Goal: Task Accomplishment & Management: Use online tool/utility

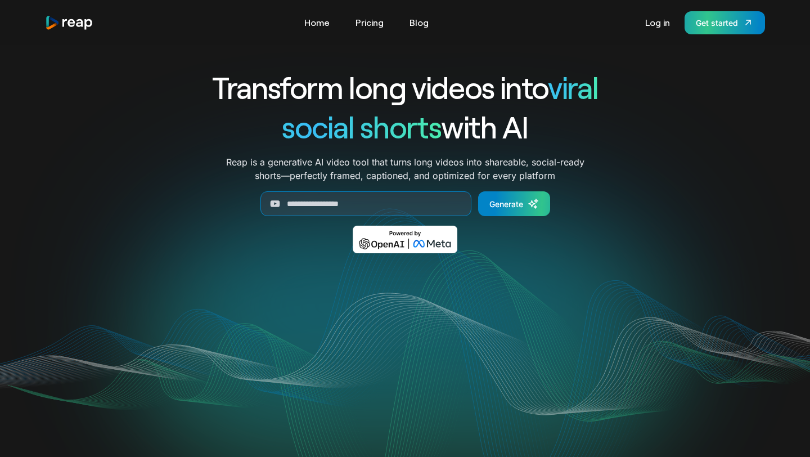
click at [725, 27] on div "Get started" at bounding box center [717, 23] width 42 height 12
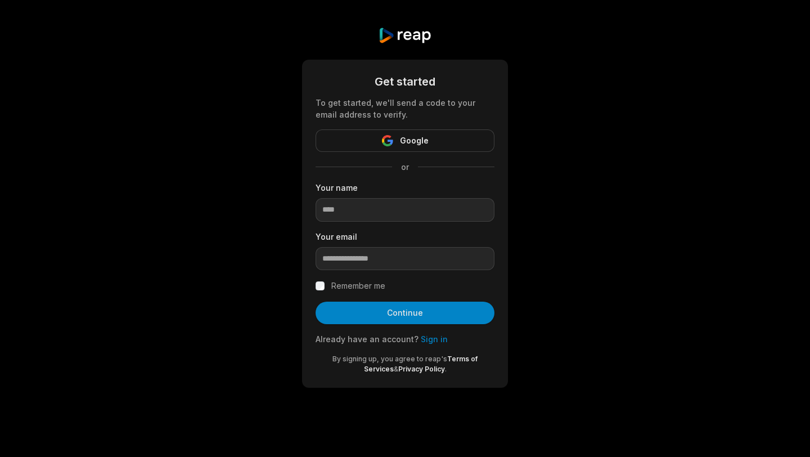
click at [426, 143] on span "Google" at bounding box center [414, 141] width 29 height 14
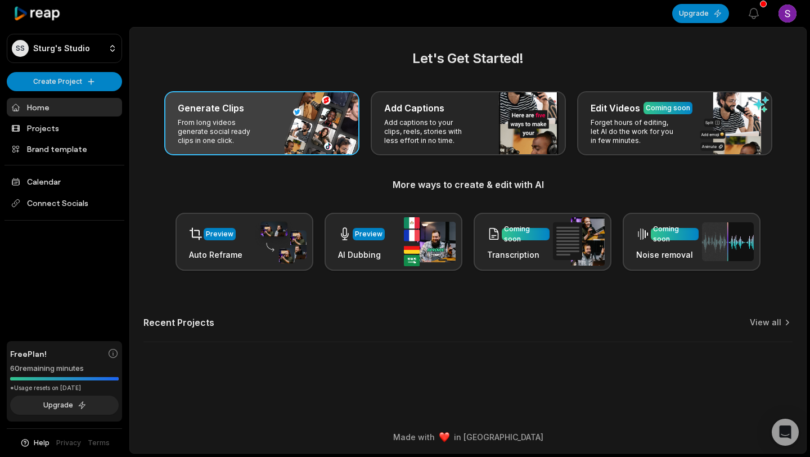
click at [271, 107] on div "Generate Clips" at bounding box center [262, 108] width 168 height 14
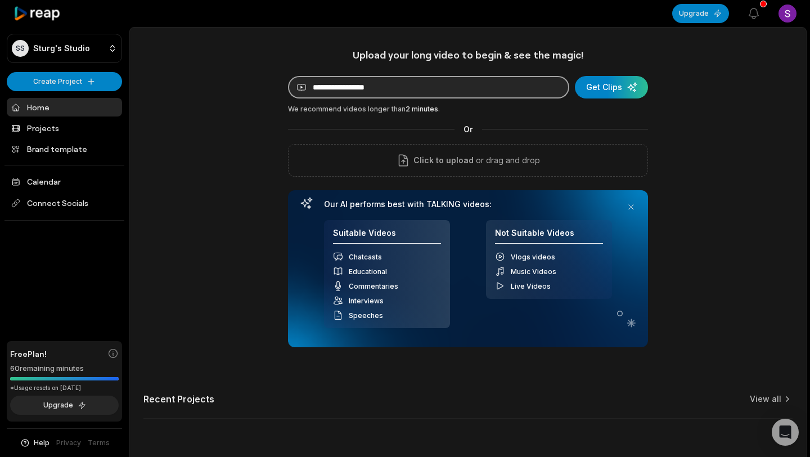
click at [376, 92] on input at bounding box center [428, 87] width 281 height 23
paste input "**********"
type input "*"
click at [427, 86] on input at bounding box center [428, 87] width 281 height 23
paste input "**********"
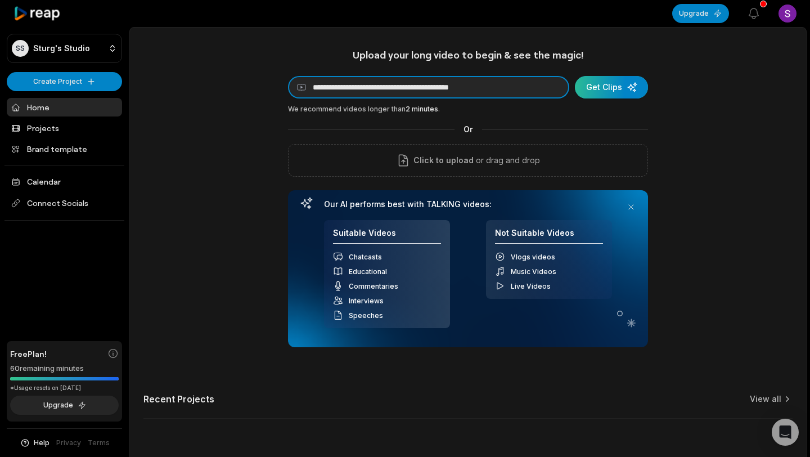
type input "**********"
click at [605, 89] on div "submit" at bounding box center [611, 87] width 73 height 23
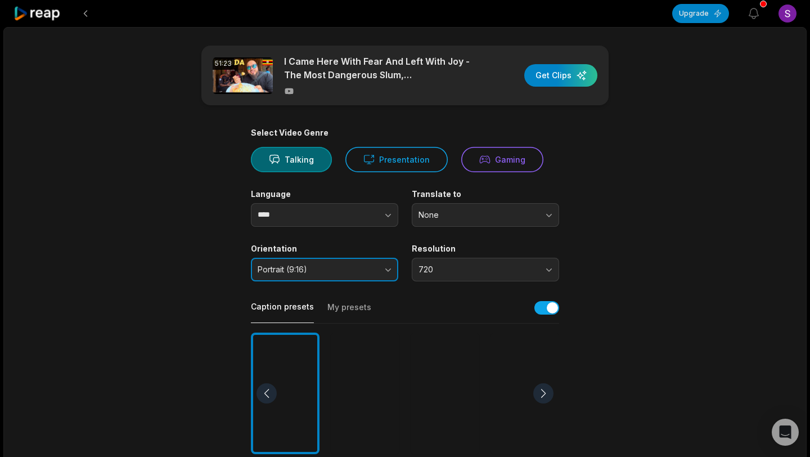
click at [389, 270] on button "Portrait (9:16)" at bounding box center [324, 270] width 147 height 24
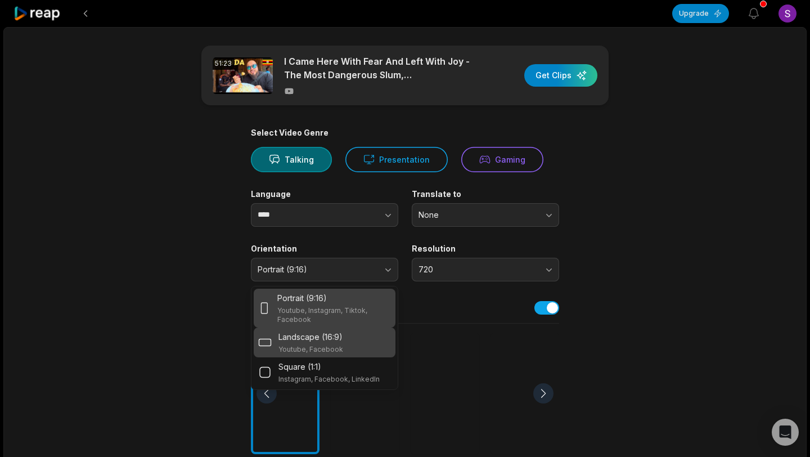
click at [344, 341] on div "Landscape (16:9) Youtube, Facebook" at bounding box center [324, 342] width 133 height 23
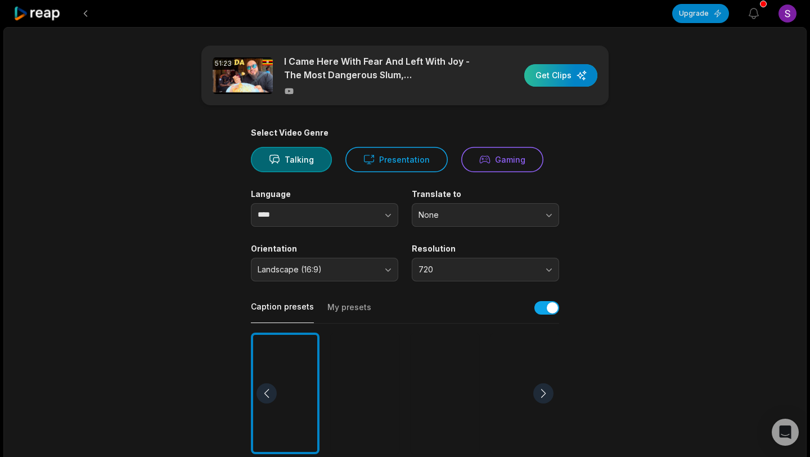
click at [573, 81] on div "button" at bounding box center [560, 75] width 73 height 23
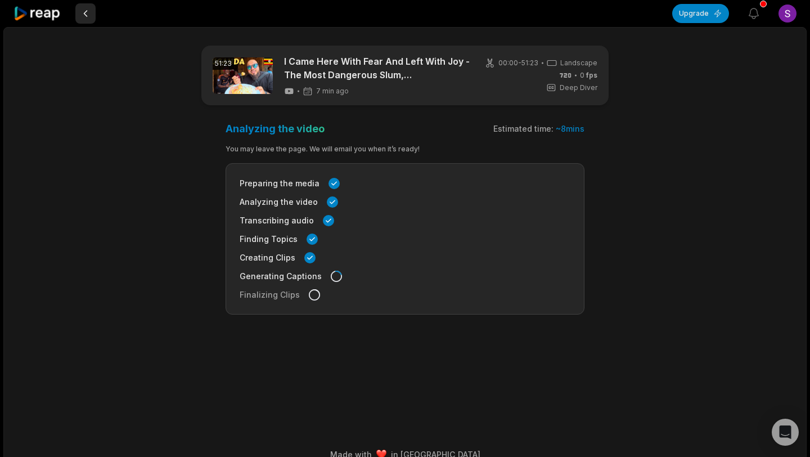
click at [88, 13] on button at bounding box center [85, 13] width 20 height 20
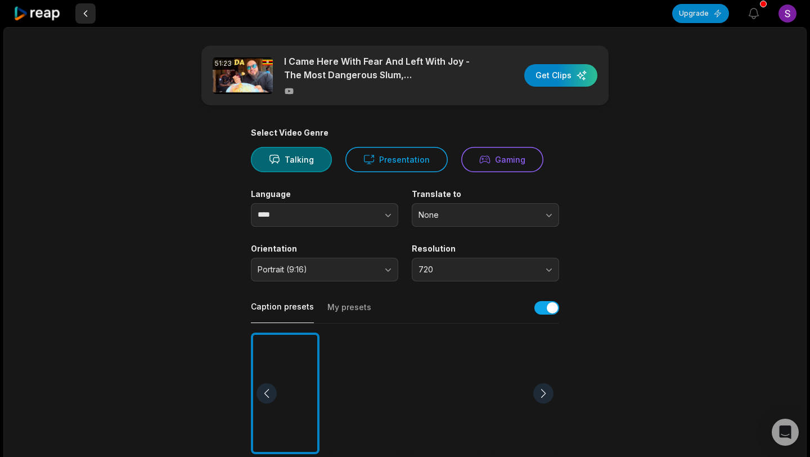
click at [88, 14] on button at bounding box center [85, 13] width 20 height 20
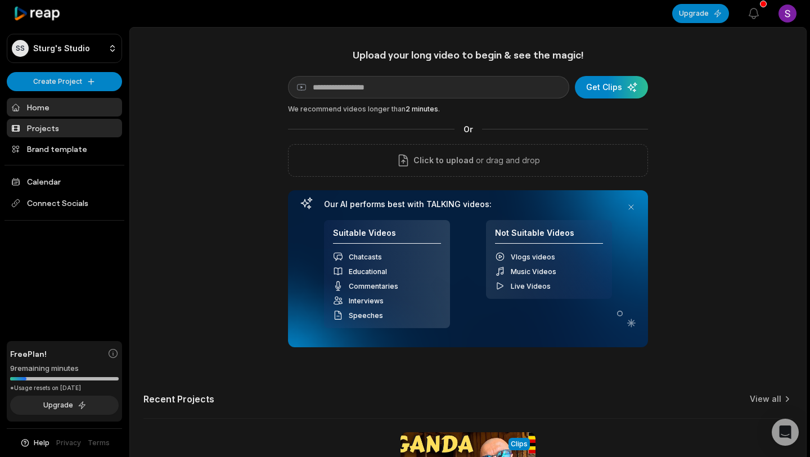
click at [43, 126] on link "Projects" at bounding box center [64, 128] width 115 height 19
